Goal: Task Accomplishment & Management: Manage account settings

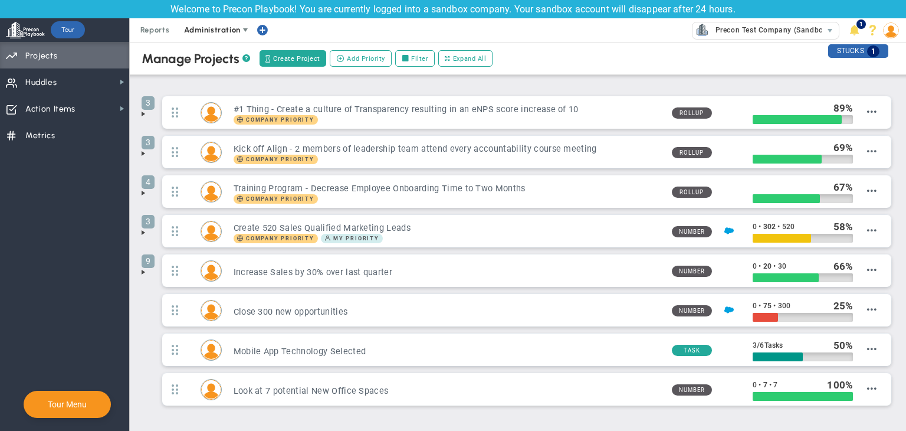
click at [245, 27] on span at bounding box center [245, 29] width 9 height 9
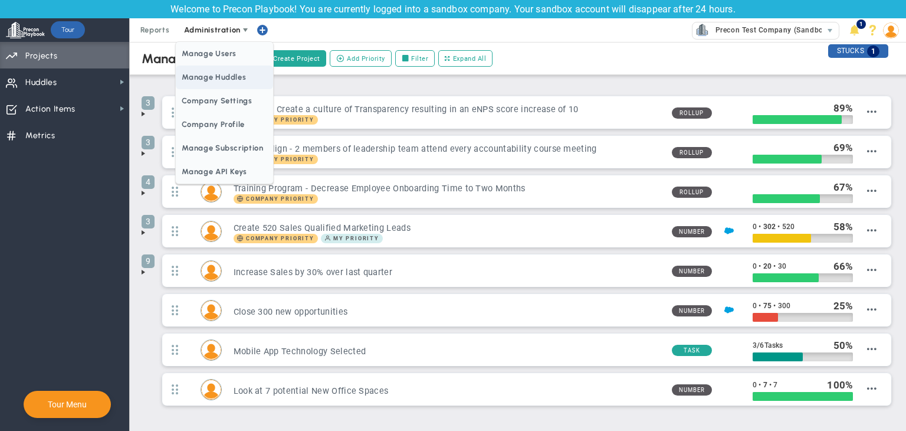
click at [225, 97] on span "Company Settings" at bounding box center [224, 101] width 97 height 24
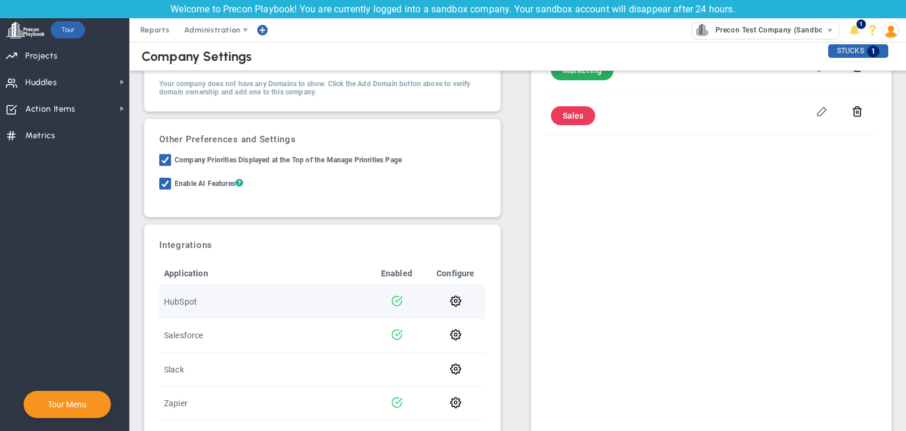
scroll to position [221, 0]
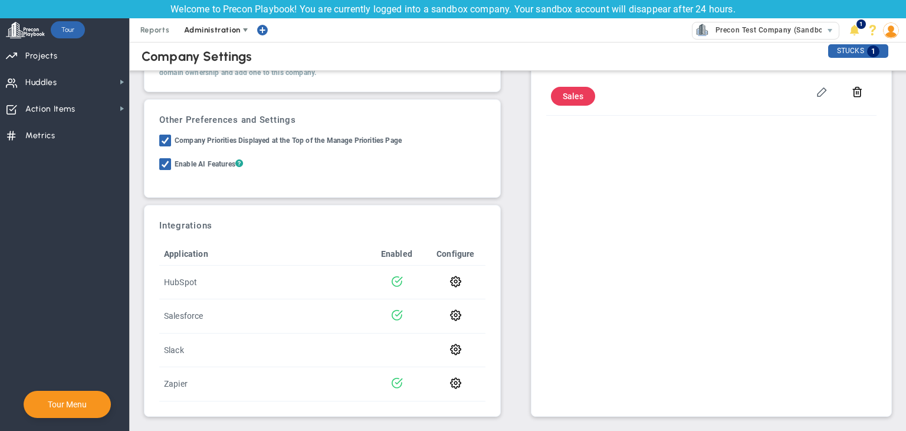
click at [218, 37] on span "Administration" at bounding box center [213, 30] width 76 height 24
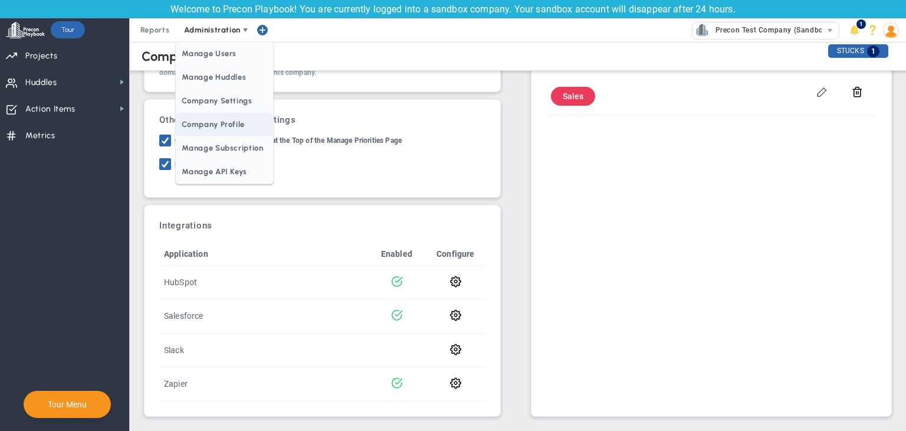
click at [224, 119] on span "Company Profile" at bounding box center [224, 125] width 97 height 24
